Goal: Obtain resource: Download file/media

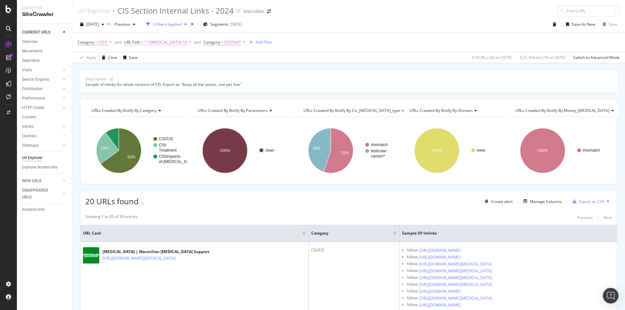
click at [150, 42] on span "^.*[MEDICAL_DATA].*$" at bounding box center [165, 42] width 43 height 9
click at [148, 74] on input "testicular-cancer" at bounding box center [159, 69] width 61 height 10
paste input "fertility"
type input "fertility"
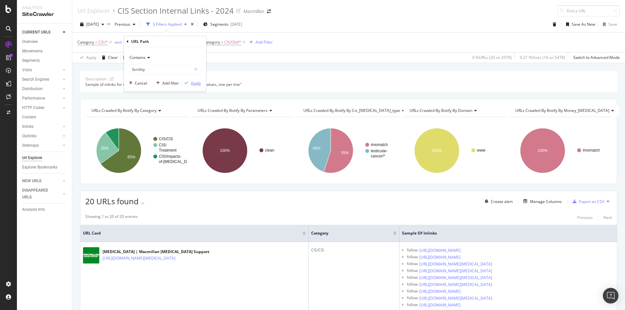
click at [195, 84] on div "Apply" at bounding box center [196, 83] width 10 height 6
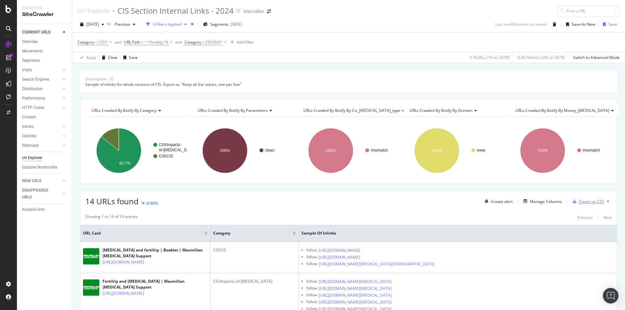
click at [581, 205] on div "Export as CSV" at bounding box center [587, 201] width 34 height 10
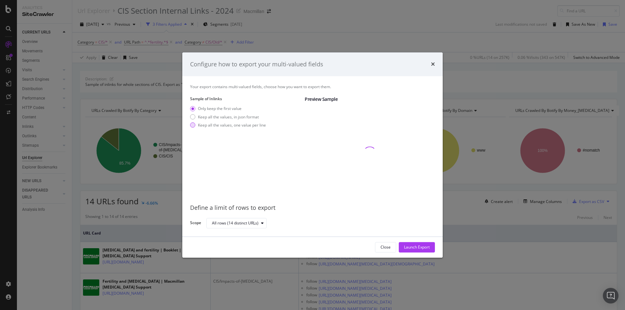
click at [255, 126] on div "Keep all the values, one value per line" at bounding box center [232, 125] width 68 height 6
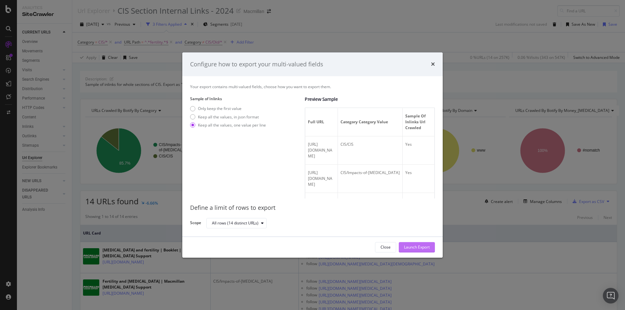
click at [401, 243] on button "Launch Export" at bounding box center [417, 247] width 36 height 10
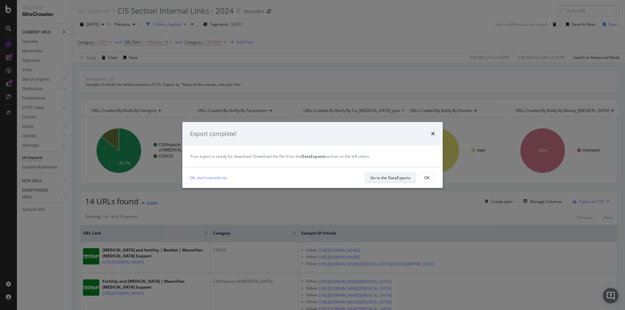
click at [370, 180] on div "Go to the DataExports" at bounding box center [390, 178] width 40 height 6
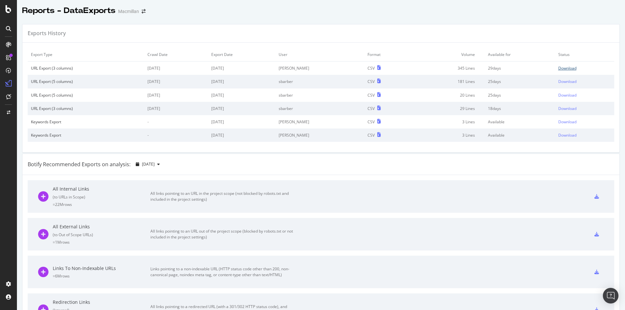
click at [558, 70] on div "Download" at bounding box center [567, 68] width 18 height 6
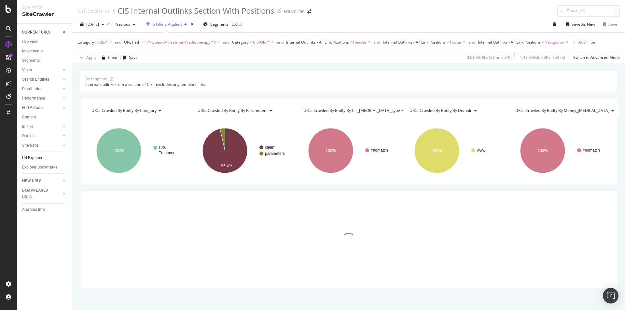
scroll to position [1, 0]
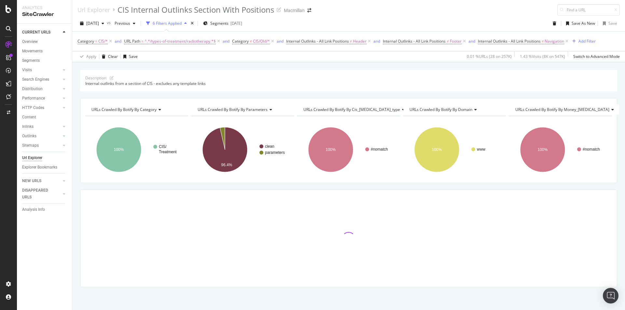
drag, startPoint x: 169, startPoint y: 182, endPoint x: 161, endPoint y: 185, distance: 8.2
click at [161, 185] on div "Description: Internal outlinks from a section of CIS - excludes any template li…" at bounding box center [348, 190] width 552 height 240
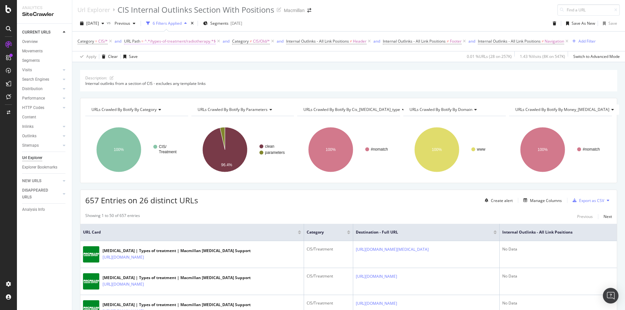
click at [160, 40] on span "^.*/types-of-treatment/radiotherapy.*$" at bounding box center [179, 41] width 71 height 9
click at [159, 68] on input "/types-of-treatment/radiotherapy" at bounding box center [159, 68] width 61 height 10
paste input "[URL][DOMAIN_NAME] [URL][DOMAIN_NAME] [URL][DOMAIN_NAME] [URL][DOMAIN_NAME] [UR…"
click at [180, 69] on input "[URL][DOMAIN_NAME] [URL][DOMAIN_NAME] [URL][DOMAIN_NAME] [URL][DOMAIN_NAME] [UR…" at bounding box center [159, 68] width 61 height 10
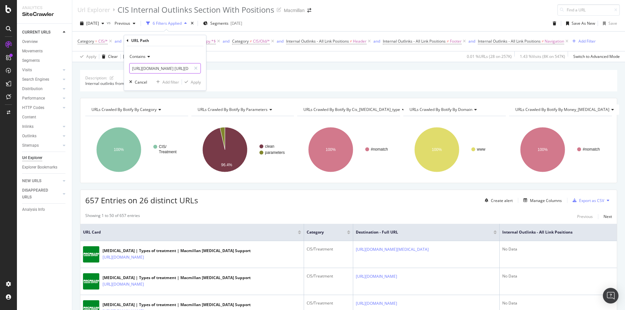
click at [180, 69] on input "[URL][DOMAIN_NAME] [URL][DOMAIN_NAME] [URL][DOMAIN_NAME] [URL][DOMAIN_NAME] [UR…" at bounding box center [159, 68] width 61 height 10
paste input "fertility"
type input "fertility"
click at [191, 83] on div "Apply" at bounding box center [196, 82] width 10 height 6
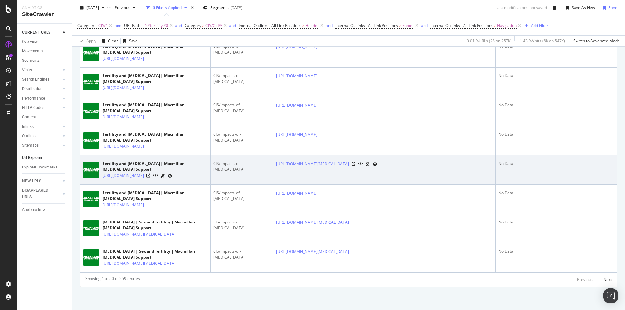
scroll to position [1629, 0]
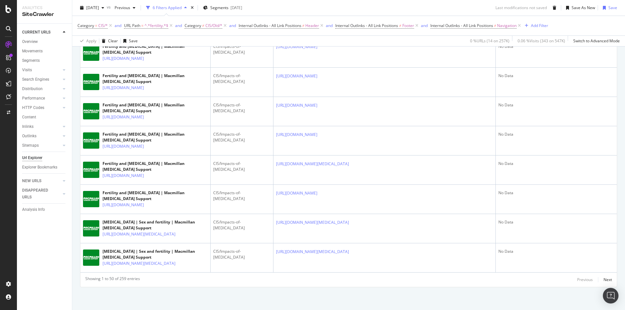
drag, startPoint x: 186, startPoint y: 121, endPoint x: 69, endPoint y: 215, distance: 149.5
click at [69, 215] on div "CURRENT URLS Overview Movements Segments Visits Analysis Orphan URLs Search Eng…" at bounding box center [44, 167] width 55 height 286
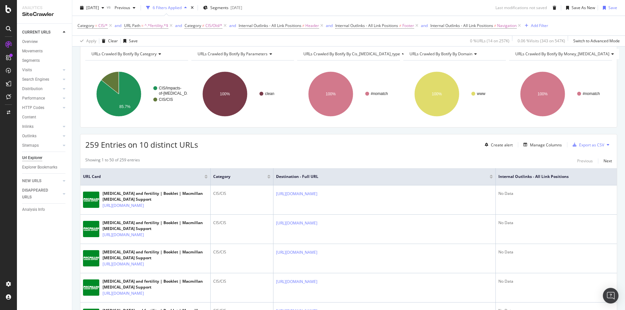
scroll to position [0, 0]
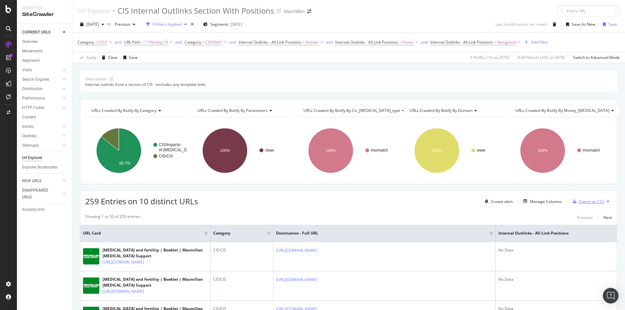
click at [579, 203] on div "Export as CSV" at bounding box center [591, 202] width 25 height 6
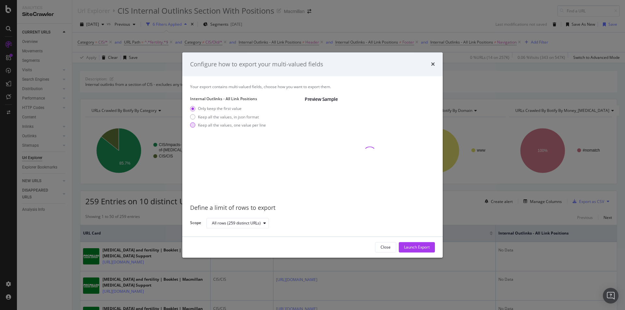
click at [264, 128] on div "Keep all the values, one value per line" at bounding box center [232, 125] width 68 height 6
click at [405, 244] on div "Launch Export" at bounding box center [417, 247] width 26 height 10
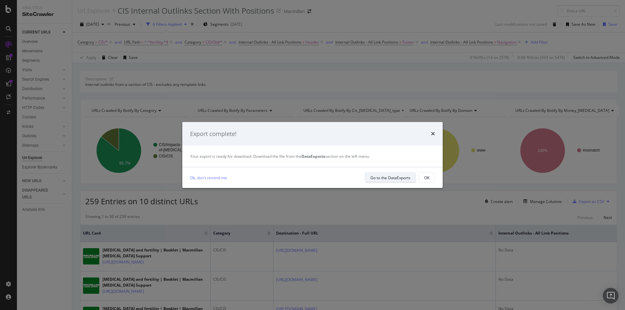
click at [413, 182] on button "Go to the DataExports" at bounding box center [390, 177] width 51 height 10
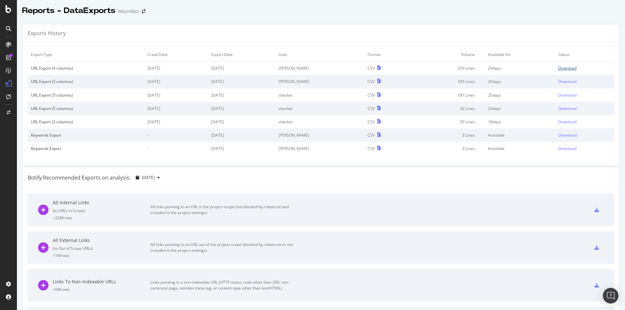
click at [558, 66] on div "Download" at bounding box center [567, 68] width 18 height 6
